Goal: Information Seeking & Learning: Learn about a topic

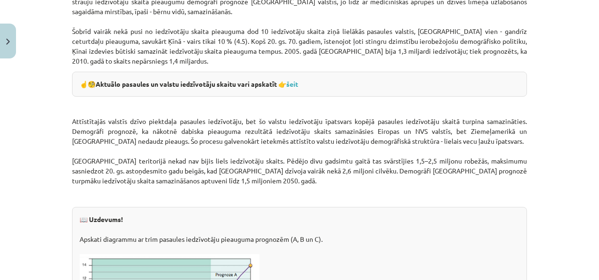
scroll to position [1241, 0]
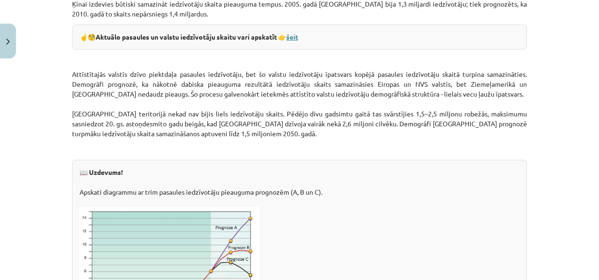
click at [292, 36] on link "šeit" at bounding box center [292, 36] width 12 height 8
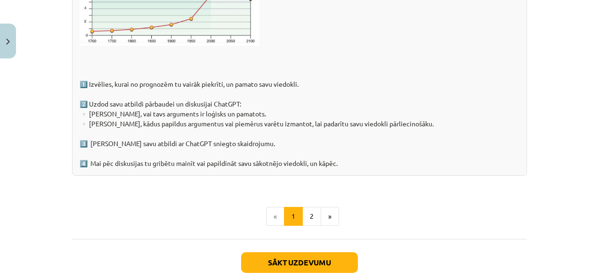
scroll to position [1524, 0]
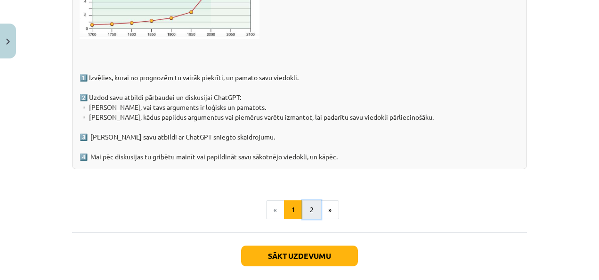
click at [314, 203] on button "2" at bounding box center [311, 209] width 19 height 19
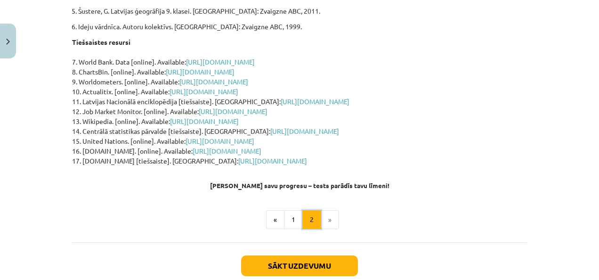
scroll to position [330, 0]
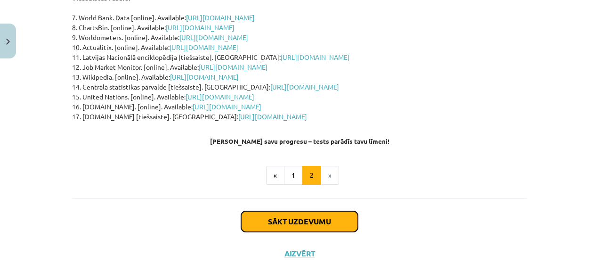
click at [301, 211] on button "Sākt uzdevumu" at bounding box center [299, 221] width 117 height 21
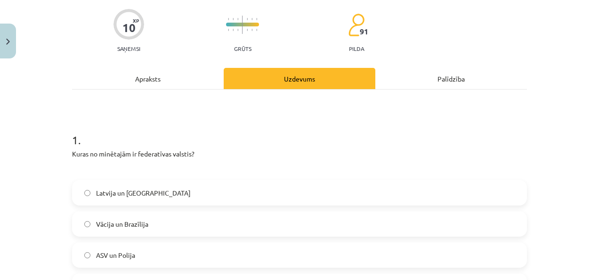
scroll to position [118, 0]
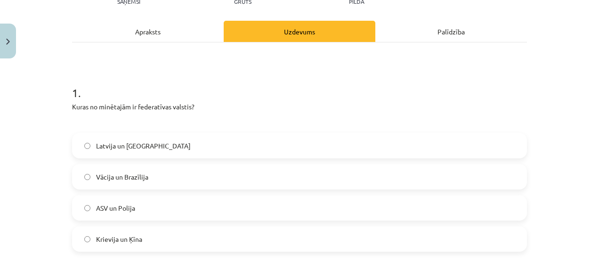
click at [150, 175] on label "Vācija un Brazīlija" at bounding box center [299, 177] width 453 height 24
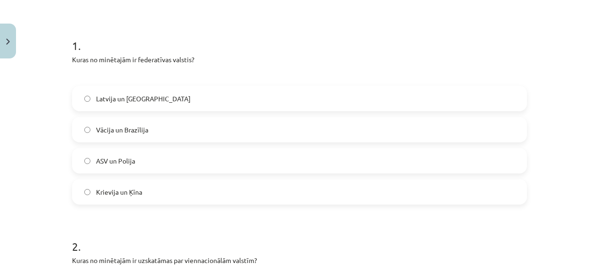
click at [145, 193] on label "Krievija un Ķīna" at bounding box center [299, 192] width 453 height 24
click at [107, 119] on label "Vācija un Brazīlija" at bounding box center [299, 130] width 453 height 24
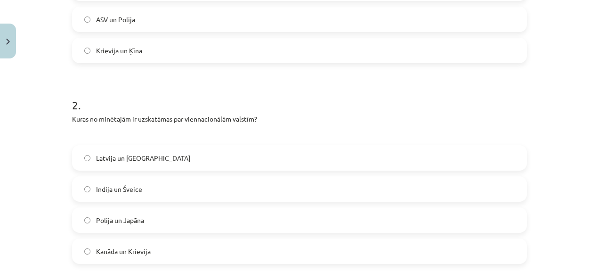
scroll to position [353, 0]
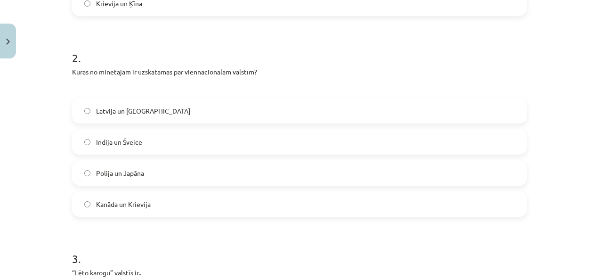
click at [120, 178] on label "Polija un Japāna" at bounding box center [299, 173] width 453 height 24
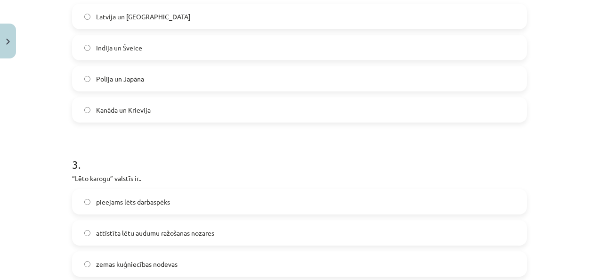
scroll to position [495, 0]
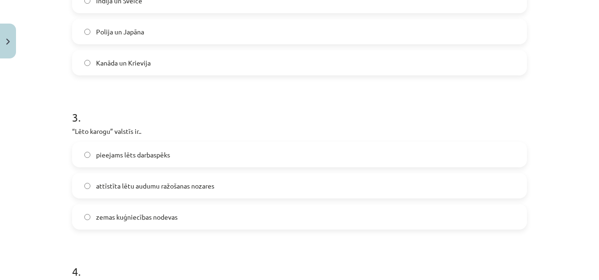
click at [292, 211] on label "zemas kuģniecības nodevas" at bounding box center [299, 217] width 453 height 24
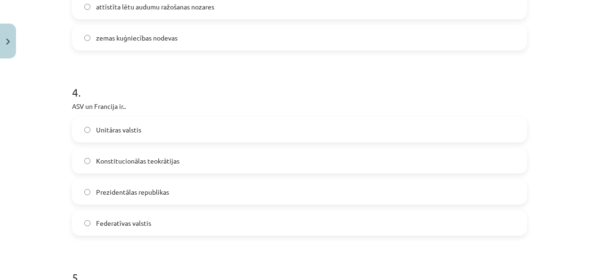
scroll to position [683, 0]
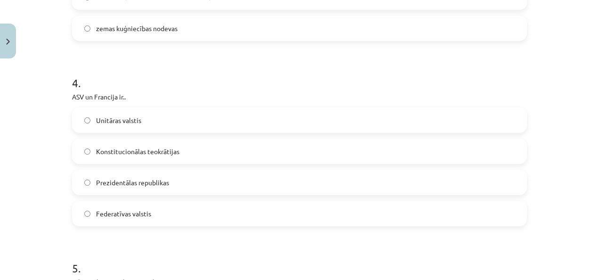
click at [209, 173] on label "Prezidentālas republikas" at bounding box center [299, 182] width 453 height 24
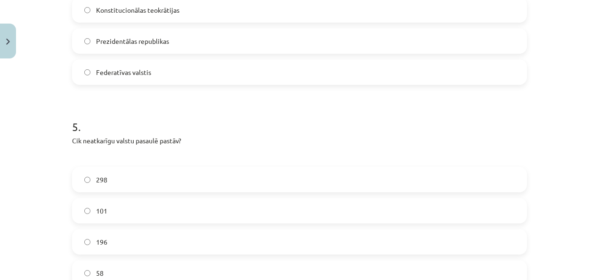
scroll to position [871, 0]
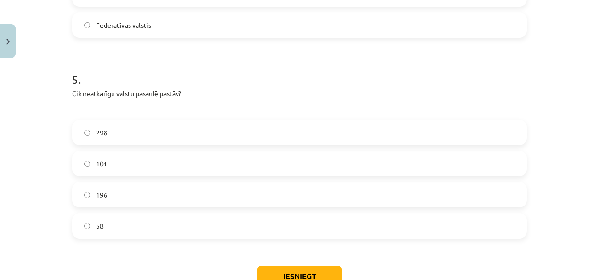
click at [125, 190] on label "196" at bounding box center [299, 195] width 453 height 24
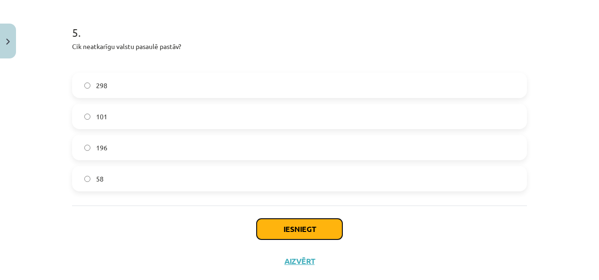
click at [269, 228] on button "Iesniegt" at bounding box center [300, 229] width 86 height 21
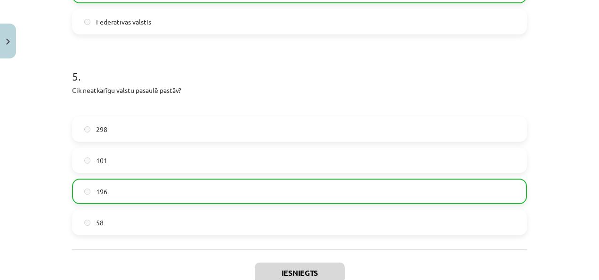
scroll to position [969, 0]
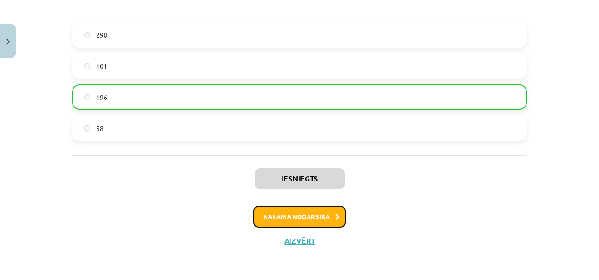
click at [296, 213] on button "Nākamā nodarbība" at bounding box center [299, 217] width 92 height 22
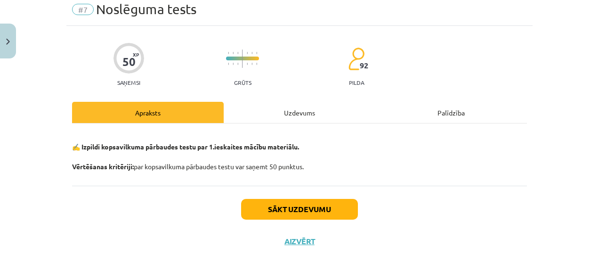
scroll to position [38, 0]
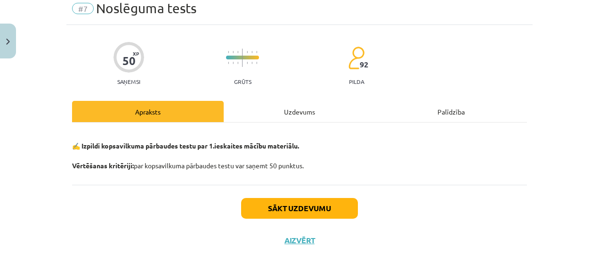
click at [300, 118] on div "Uzdevums" at bounding box center [300, 111] width 152 height 21
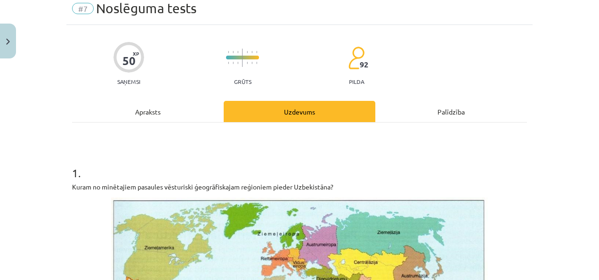
scroll to position [24, 0]
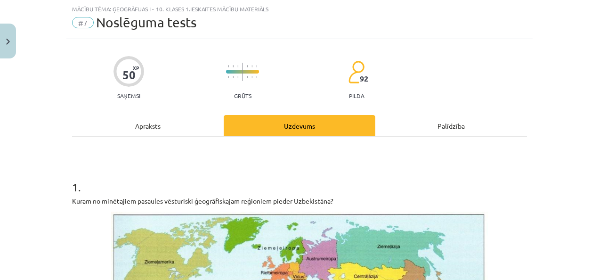
click at [168, 123] on div "Apraksts" at bounding box center [148, 125] width 152 height 21
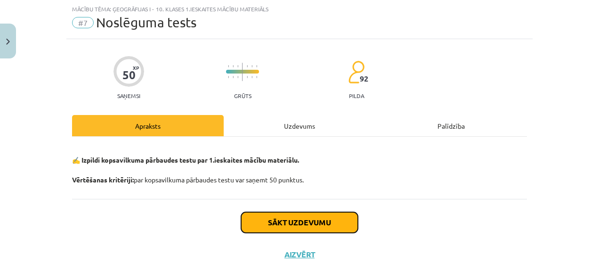
click at [285, 219] on button "Sākt uzdevumu" at bounding box center [299, 222] width 117 height 21
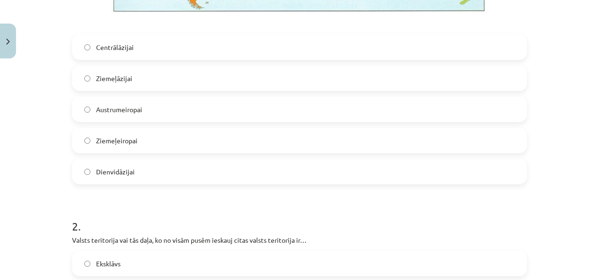
scroll to position [447, 0]
click at [126, 45] on span "Centrālāzijai" at bounding box center [115, 47] width 38 height 10
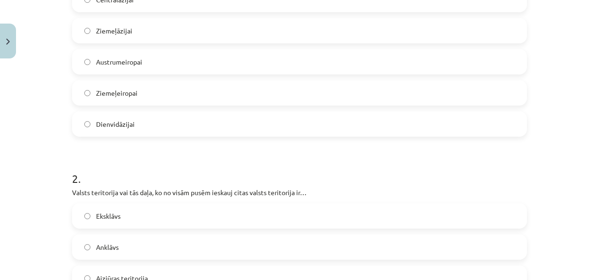
scroll to position [542, 0]
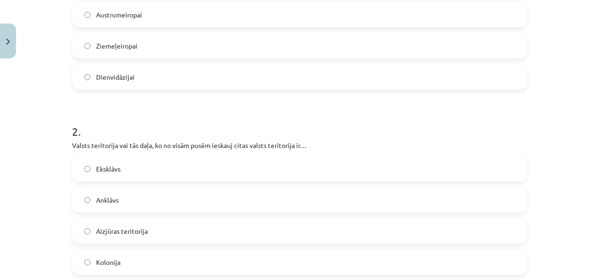
click at [123, 208] on label "Anklāvs" at bounding box center [299, 200] width 453 height 24
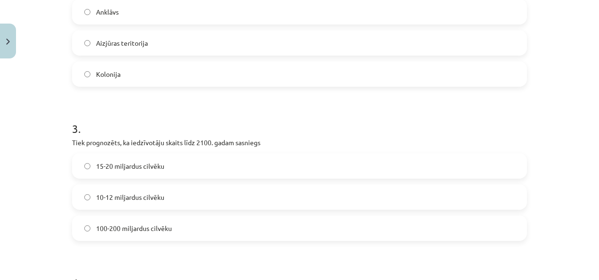
scroll to position [730, 0]
click at [135, 197] on span "10-12 miljardus cilvēku" at bounding box center [130, 197] width 68 height 10
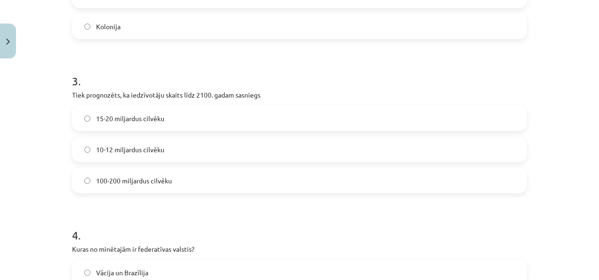
scroll to position [824, 0]
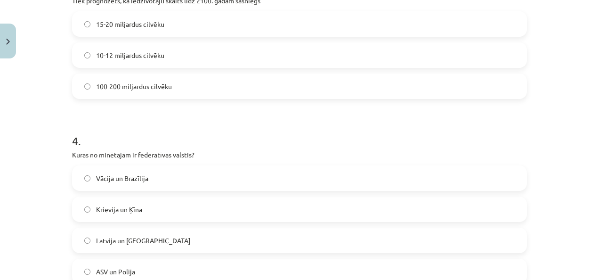
click at [174, 173] on label "Vācija un Brazīlija" at bounding box center [299, 178] width 453 height 24
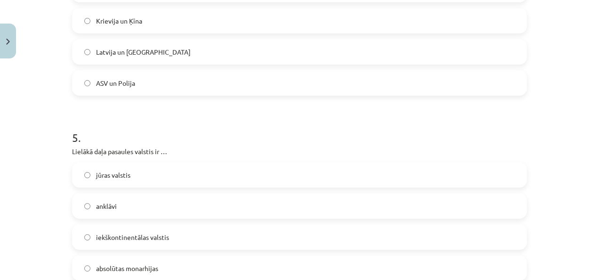
scroll to position [1107, 0]
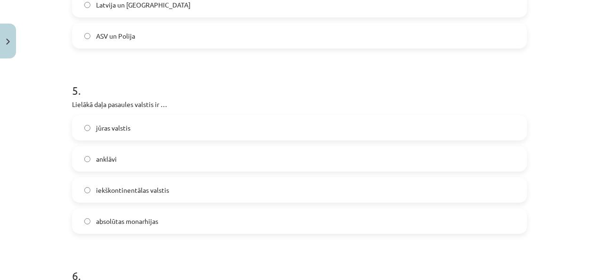
click at [103, 120] on label "jūras valstis" at bounding box center [299, 128] width 453 height 24
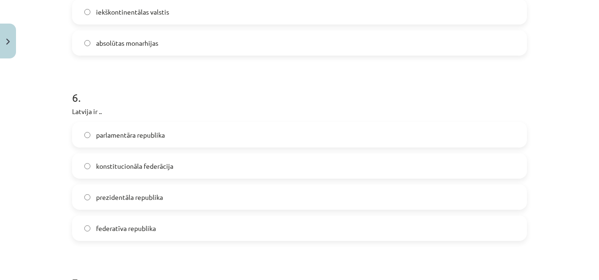
scroll to position [1295, 0]
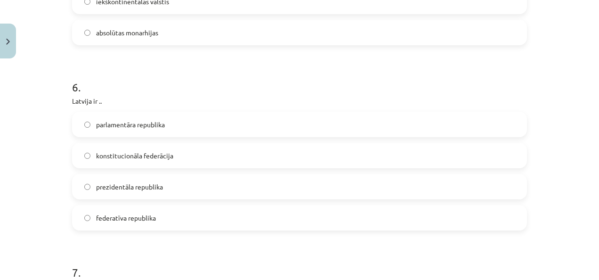
click at [156, 129] on label "parlamentāra republika" at bounding box center [299, 125] width 453 height 24
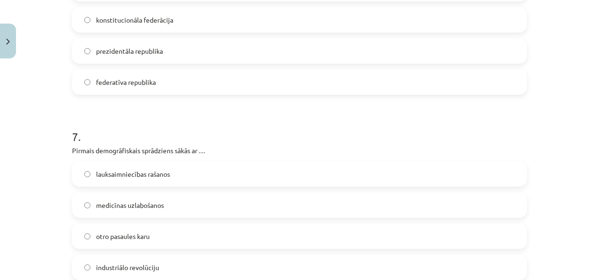
scroll to position [1436, 0]
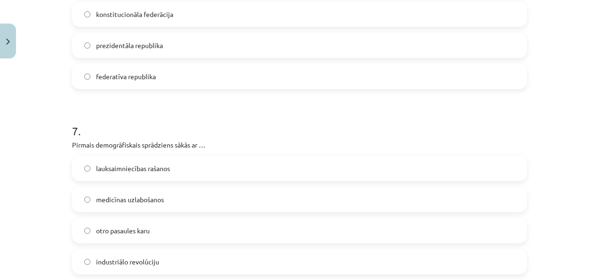
click at [116, 157] on label "lauksaimniecības rašanos" at bounding box center [299, 168] width 453 height 24
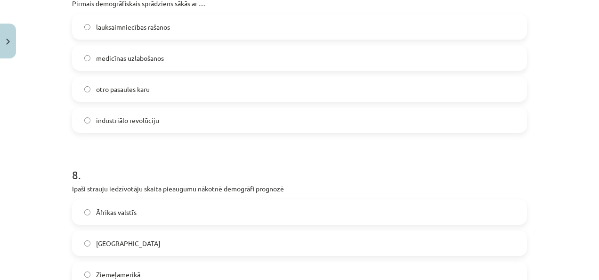
scroll to position [1625, 0]
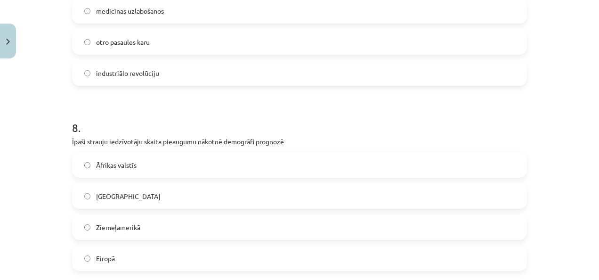
click at [134, 161] on label "Āfrikas valstīs" at bounding box center [299, 165] width 453 height 24
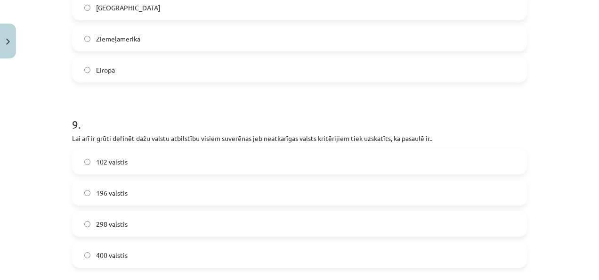
scroll to position [1860, 0]
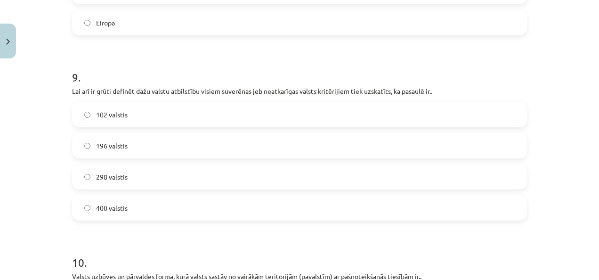
click at [123, 138] on label "196 valstis" at bounding box center [299, 146] width 453 height 24
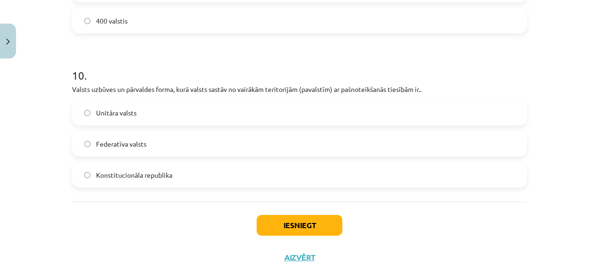
scroll to position [2049, 0]
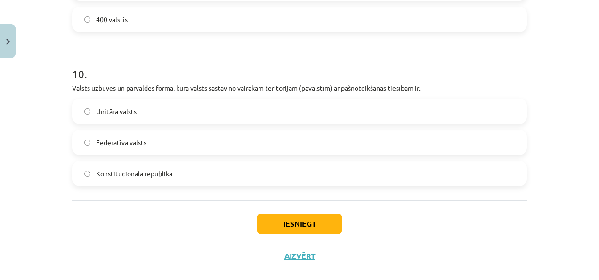
click at [138, 136] on label "Federatīva valsts" at bounding box center [299, 142] width 453 height 24
click at [274, 220] on button "Iesniegt" at bounding box center [300, 223] width 86 height 21
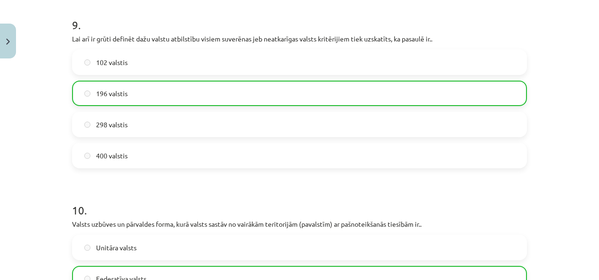
scroll to position [2094, 0]
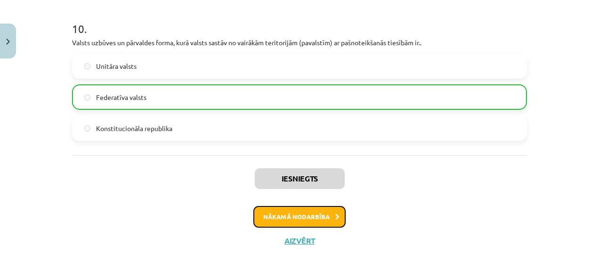
click at [295, 218] on button "Nākamā nodarbība" at bounding box center [299, 217] width 92 height 22
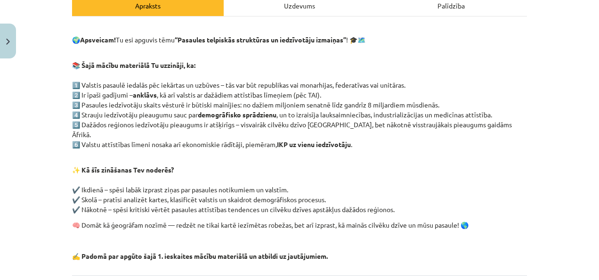
scroll to position [83, 0]
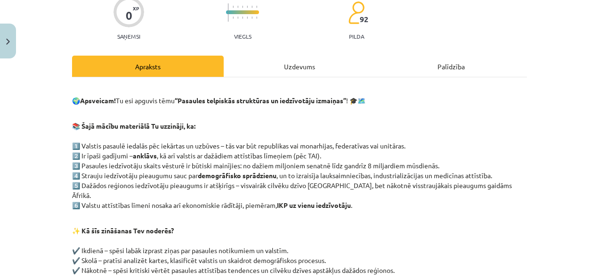
click at [310, 67] on div "Uzdevums" at bounding box center [300, 66] width 152 height 21
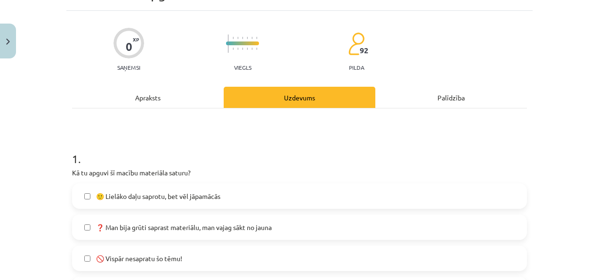
scroll to position [24, 0]
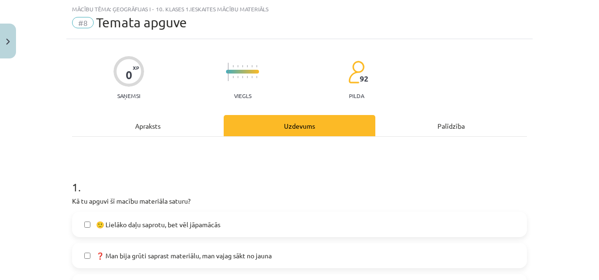
click at [164, 127] on div "Apraksts" at bounding box center [148, 125] width 152 height 21
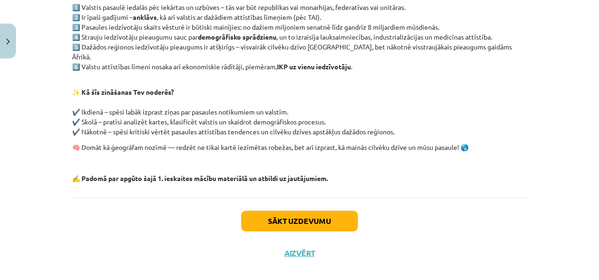
scroll to position [224, 0]
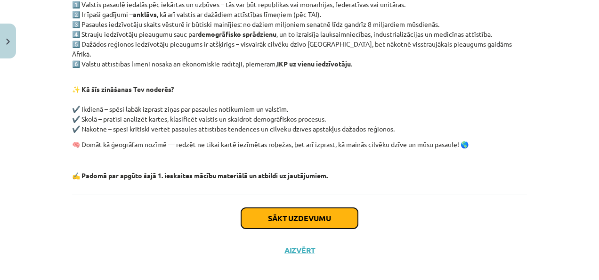
click at [335, 214] on button "Sākt uzdevumu" at bounding box center [299, 218] width 117 height 21
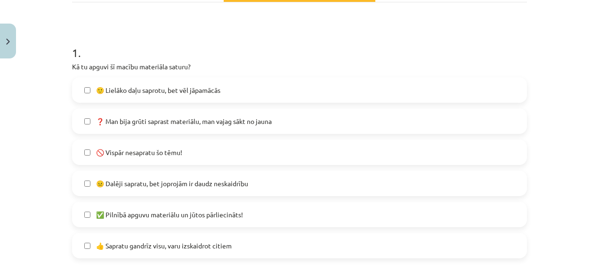
scroll to position [165, 0]
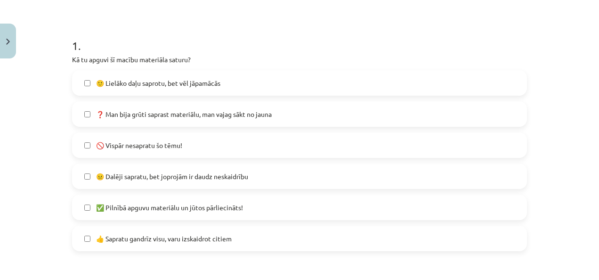
click at [155, 234] on span "👍 Sapratu gandrīz visu, varu izskaidrot citiem" at bounding box center [164, 239] width 136 height 10
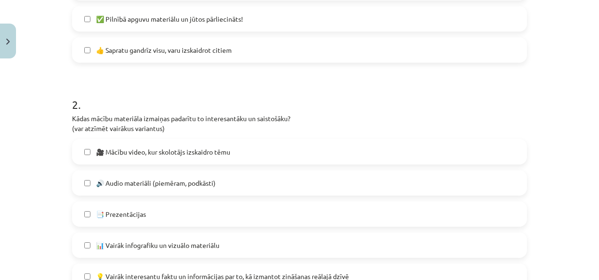
scroll to position [259, 0]
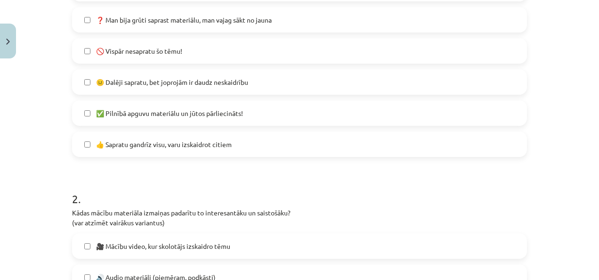
click at [135, 83] on span "😐 Dalēji sapratu, bet joprojām ir daudz neskaidrību" at bounding box center [172, 82] width 152 height 10
click at [135, 84] on span "😐 Dalēji sapratu, bet joprojām ir daudz neskaidrību" at bounding box center [172, 82] width 152 height 10
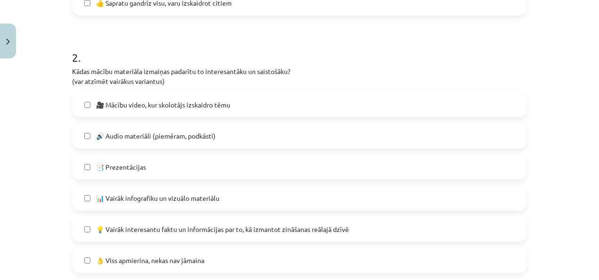
scroll to position [447, 0]
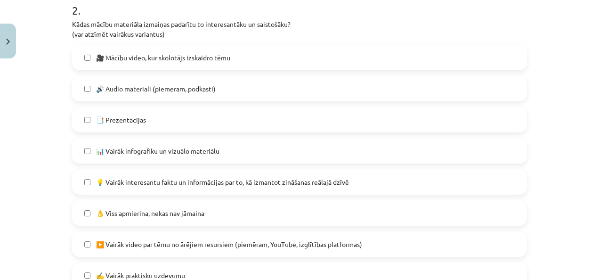
click at [178, 207] on label "👌 Viss apmierina, nekas nav jāmaina" at bounding box center [299, 213] width 453 height 24
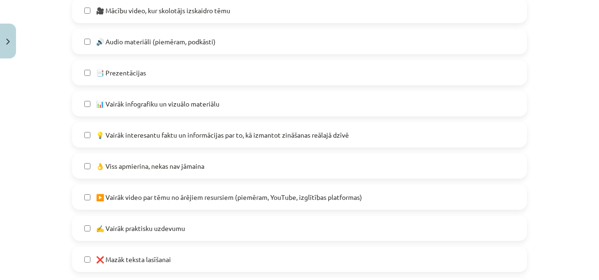
click at [175, 205] on label "▶️ Vairāk video par tēmu no ārējiem resursiem (piemēram, YouTube, izglītības pl…" at bounding box center [299, 197] width 453 height 24
click at [180, 193] on span "▶️ Vairāk video par tēmu no ārējiem resursiem (piemēram, YouTube, izglītības pl…" at bounding box center [229, 197] width 266 height 10
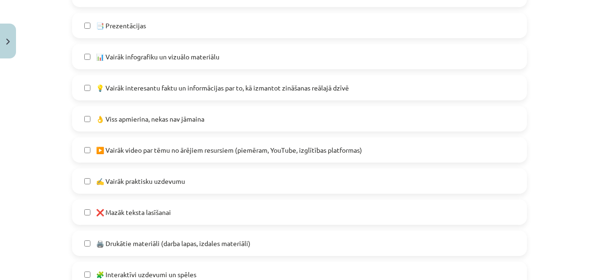
scroll to position [589, 0]
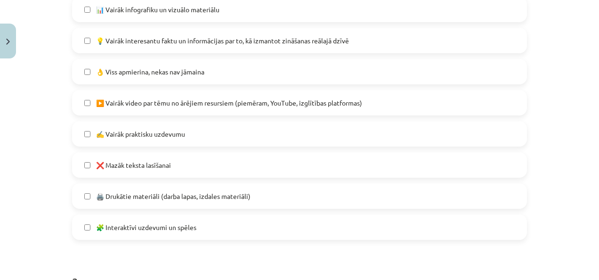
click at [177, 170] on label "❌ Mazāk teksta lasīšanai" at bounding box center [299, 165] width 453 height 24
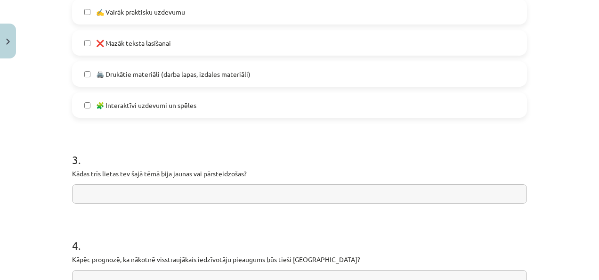
scroll to position [730, 0]
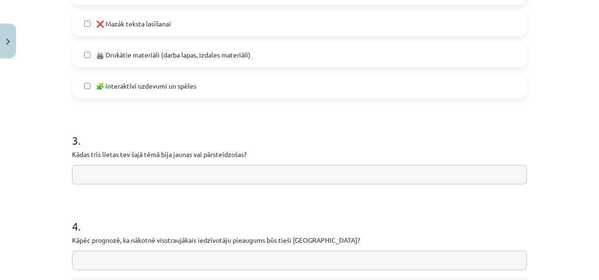
click at [191, 170] on input "text" at bounding box center [299, 174] width 455 height 19
type input "*"
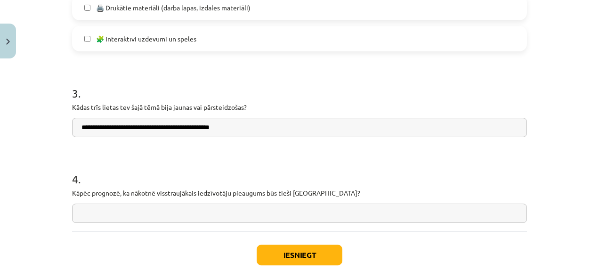
scroll to position [824, 0]
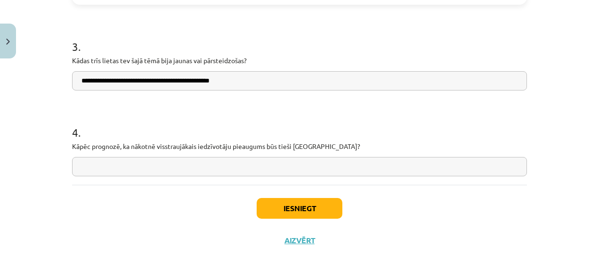
click at [231, 84] on input "**********" at bounding box center [299, 80] width 455 height 19
click at [202, 170] on input "text" at bounding box center [299, 166] width 455 height 19
click at [203, 90] on input "**********" at bounding box center [299, 80] width 455 height 19
type input "**********"
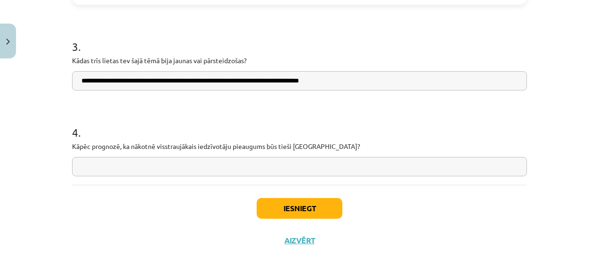
click at [292, 170] on input "text" at bounding box center [299, 166] width 455 height 19
type input "**********"
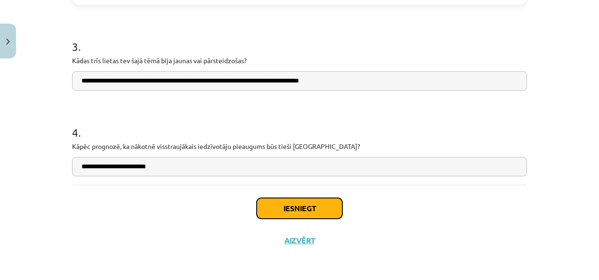
click at [309, 213] on button "Iesniegt" at bounding box center [300, 208] width 86 height 21
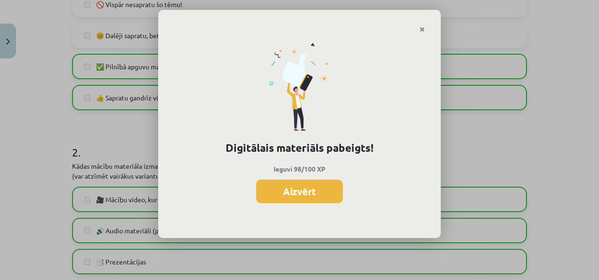
scroll to position [211, 0]
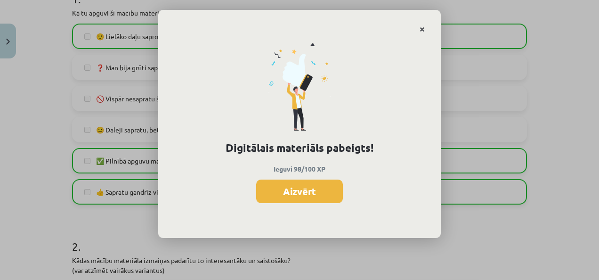
click at [428, 30] on link "Close" at bounding box center [422, 29] width 16 height 18
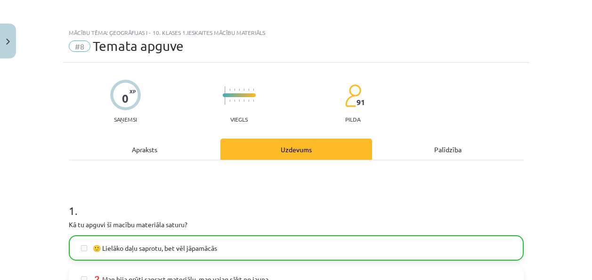
scroll to position [0, 0]
click at [435, 156] on div "Palīdzība" at bounding box center [448, 148] width 152 height 21
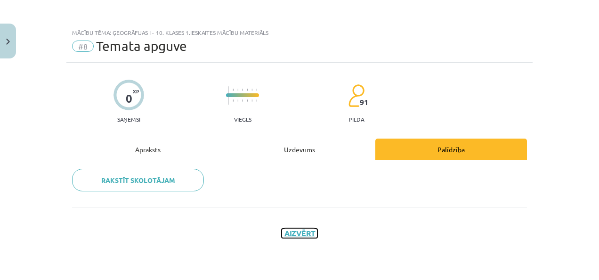
click at [282, 233] on button "Aizvērt" at bounding box center [300, 232] width 36 height 9
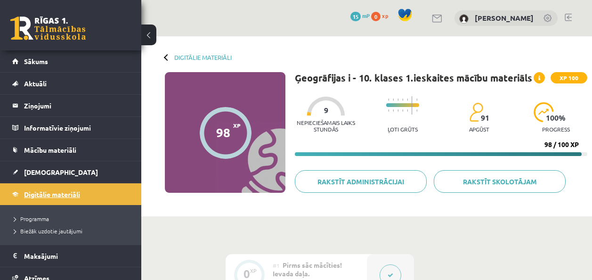
click at [20, 198] on link "Digitālie materiāli" at bounding box center [70, 194] width 117 height 22
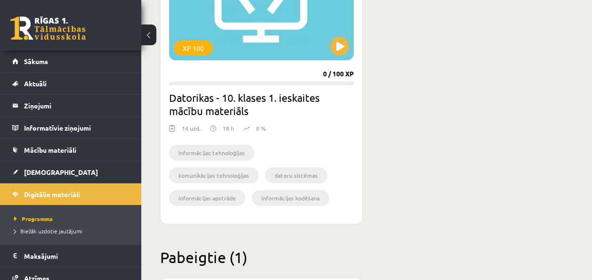
scroll to position [293, 0]
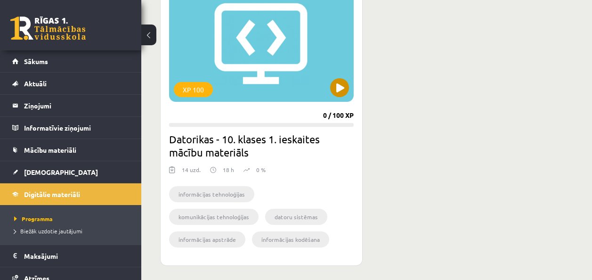
click at [323, 83] on div "XP 100" at bounding box center [261, 43] width 185 height 118
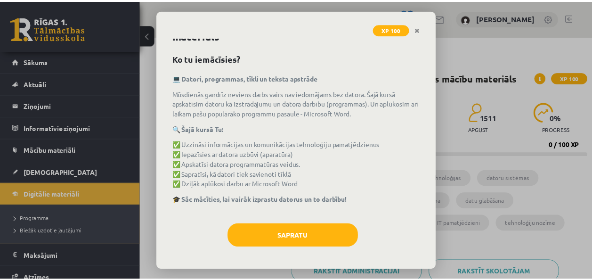
scroll to position [26, 0]
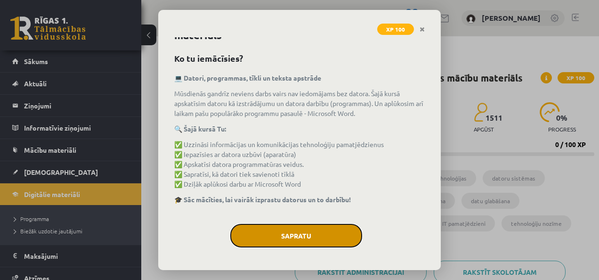
click at [334, 231] on button "Sapratu" at bounding box center [296, 236] width 132 height 24
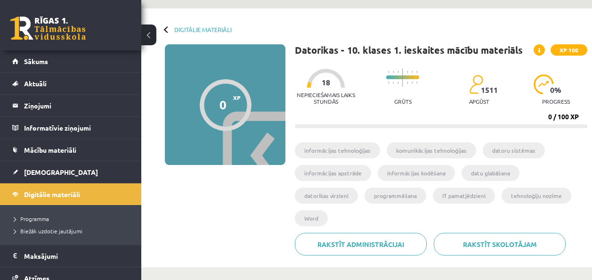
scroll to position [0, 0]
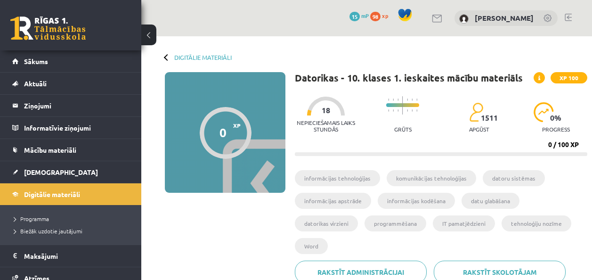
click at [349, 16] on span "15" at bounding box center [354, 16] width 10 height 9
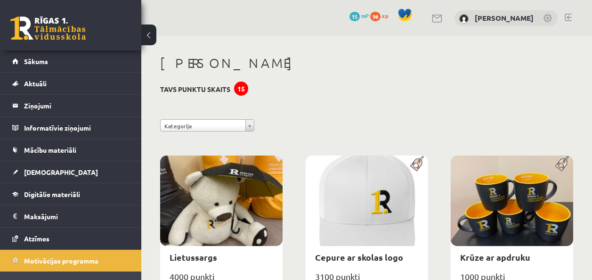
click at [370, 19] on span "98" at bounding box center [375, 16] width 10 height 9
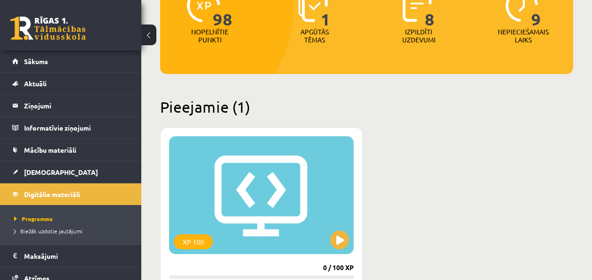
scroll to position [94, 0]
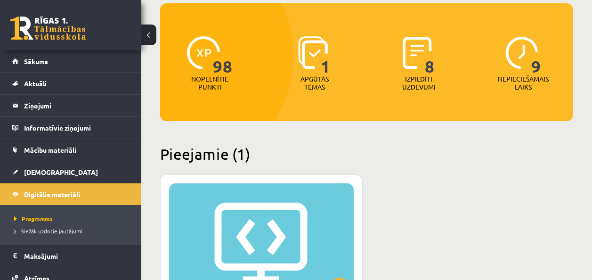
click at [213, 76] on p "Nopelnītie punkti" at bounding box center [209, 83] width 37 height 16
drag, startPoint x: 213, startPoint y: 70, endPoint x: 217, endPoint y: 60, distance: 10.6
click at [217, 60] on span "98" at bounding box center [223, 55] width 20 height 39
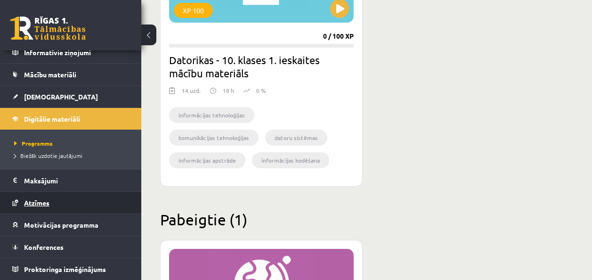
scroll to position [377, 0]
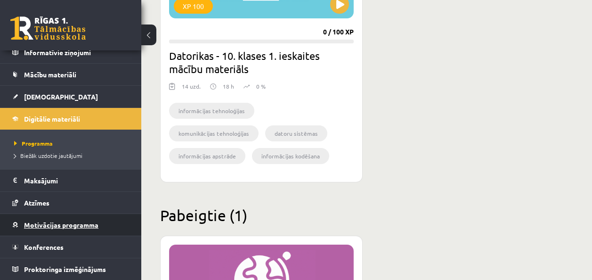
click at [80, 225] on span "Motivācijas programma" at bounding box center [61, 224] width 74 height 8
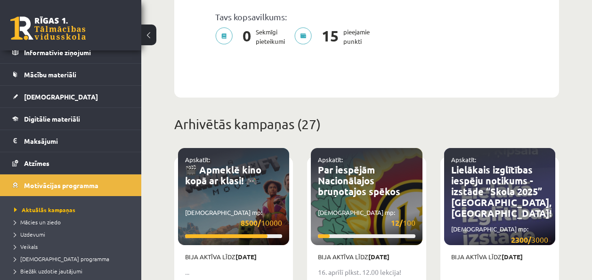
scroll to position [424, 0]
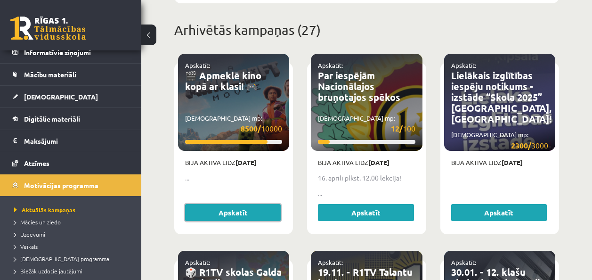
click at [220, 204] on link "Apskatīt" at bounding box center [233, 212] width 96 height 17
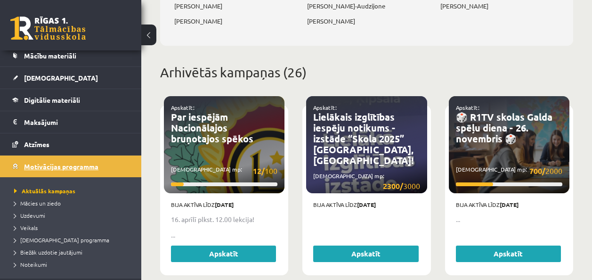
scroll to position [47, 0]
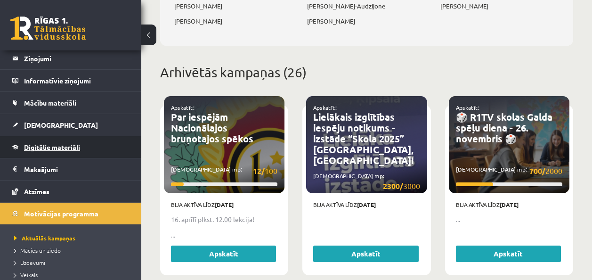
click at [68, 153] on link "Digitālie materiāli" at bounding box center [70, 147] width 117 height 22
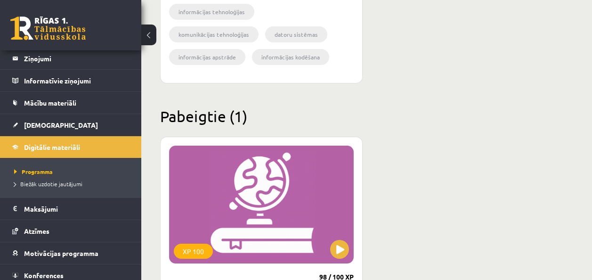
scroll to position [565, 0]
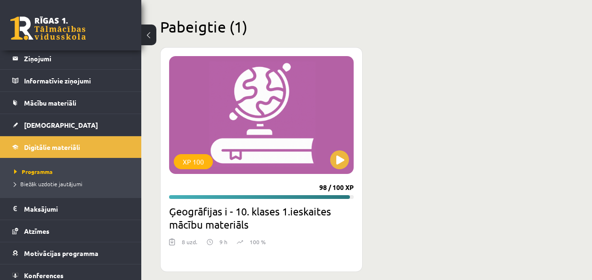
click at [317, 195] on progress at bounding box center [261, 197] width 185 height 4
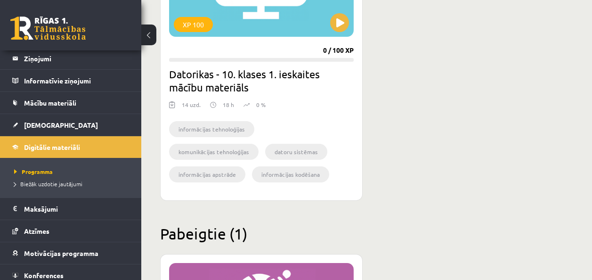
scroll to position [330, 0]
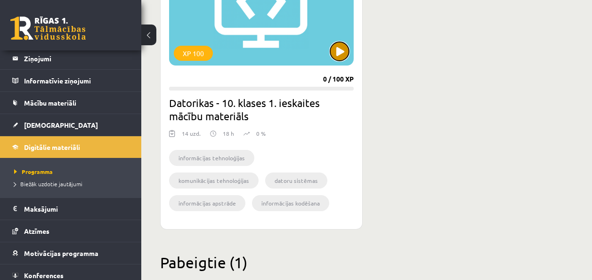
click at [343, 58] on button at bounding box center [339, 51] width 19 height 19
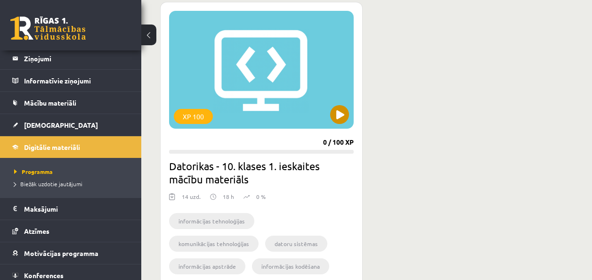
scroll to position [235, 0]
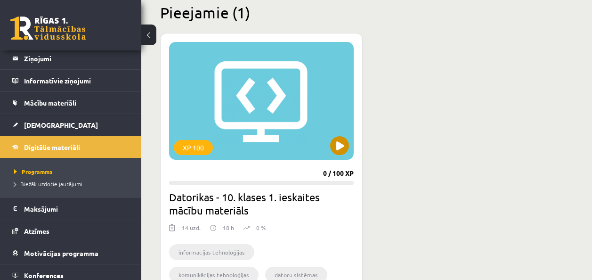
click at [318, 102] on div "XP 100" at bounding box center [261, 101] width 185 height 118
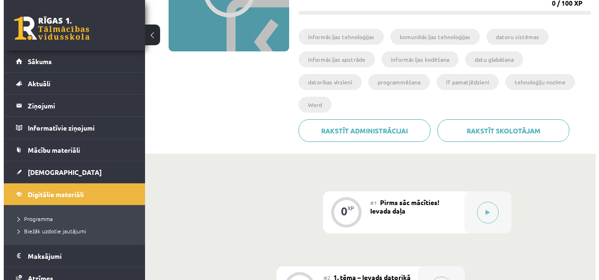
scroll to position [188, 0]
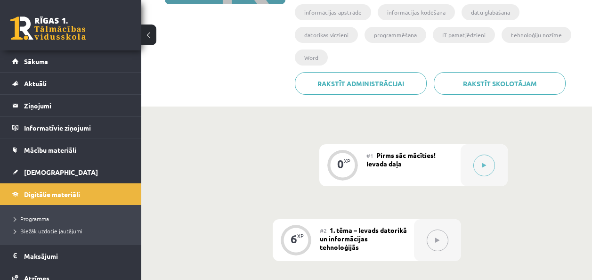
click at [396, 154] on span "Pirms sāc mācīties! Ievada daļa" at bounding box center [400, 159] width 69 height 17
click at [489, 163] on button at bounding box center [484, 165] width 22 height 22
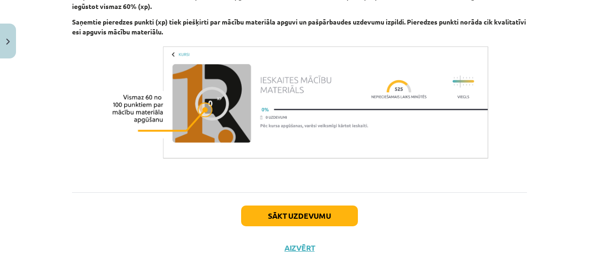
scroll to position [719, 0]
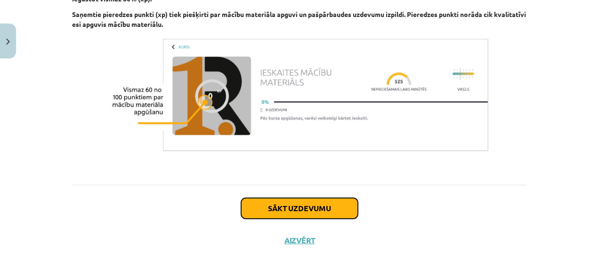
click at [282, 201] on button "Sākt uzdevumu" at bounding box center [299, 208] width 117 height 21
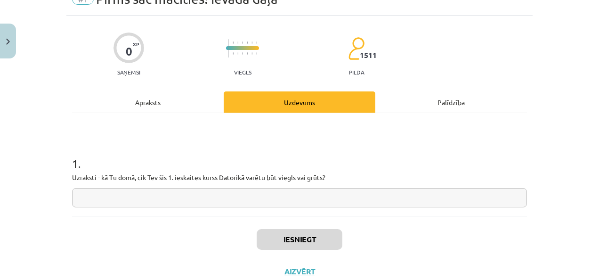
scroll to position [24, 0]
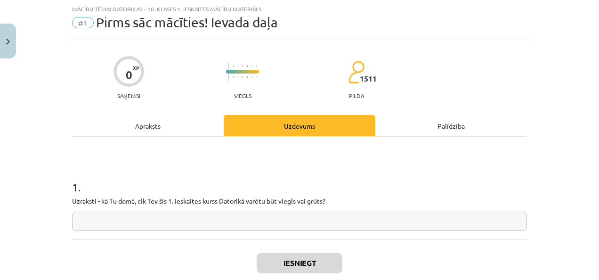
click at [250, 226] on input "text" at bounding box center [299, 220] width 455 height 19
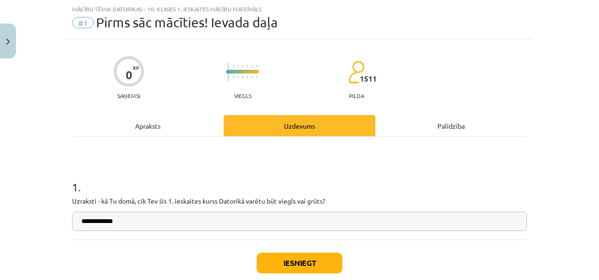
type input "**********"
click at [268, 267] on button "Iesniegt" at bounding box center [300, 262] width 86 height 21
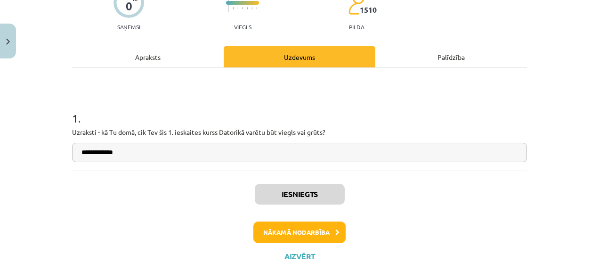
scroll to position [108, 0]
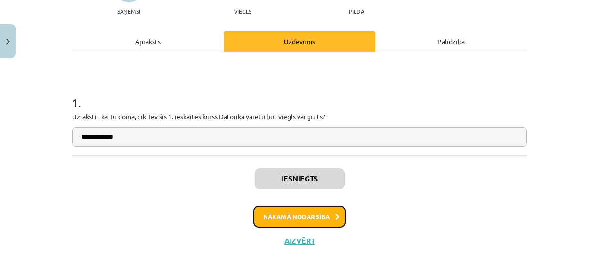
click at [287, 209] on button "Nākamā nodarbība" at bounding box center [299, 217] width 92 height 22
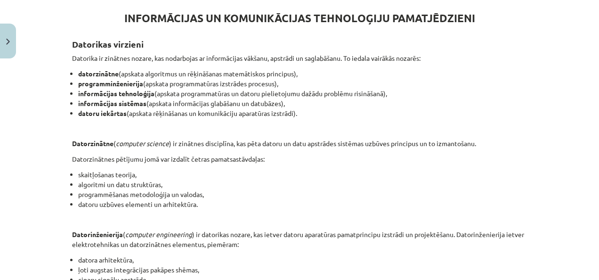
scroll to position [102, 0]
